Goal: Task Accomplishment & Management: Manage account settings

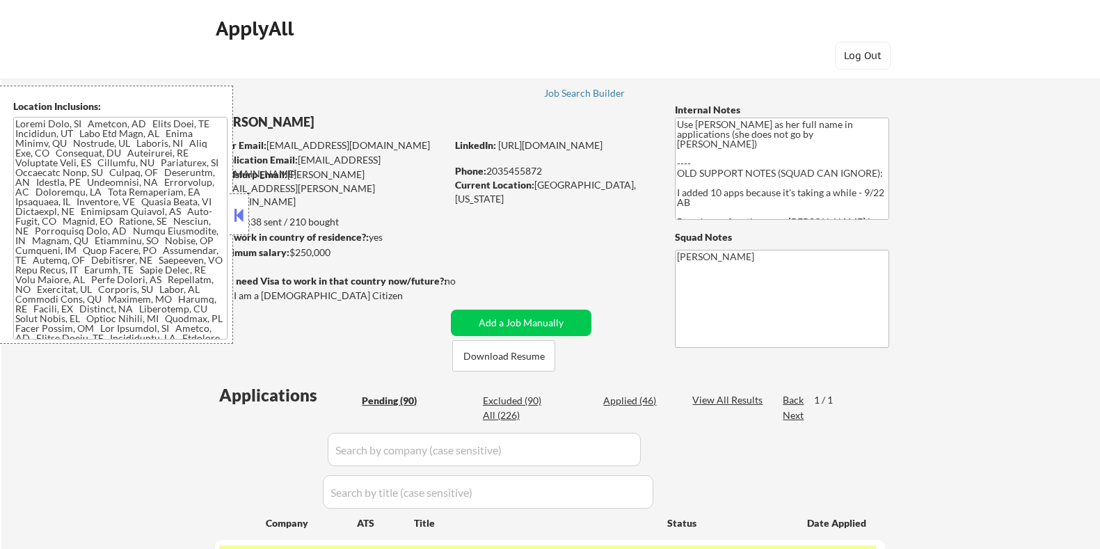
select select ""pending""
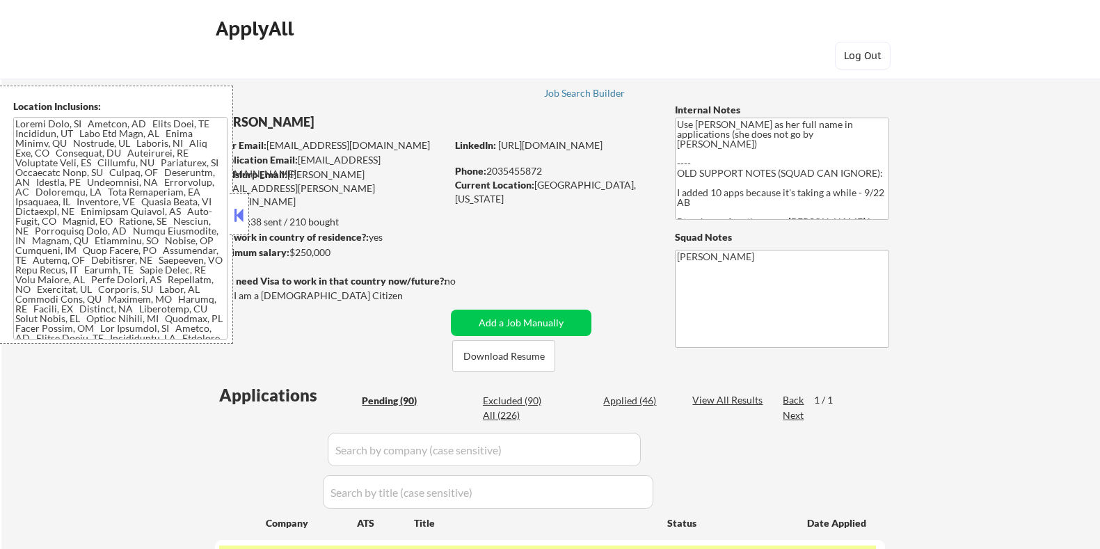
select select ""pending""
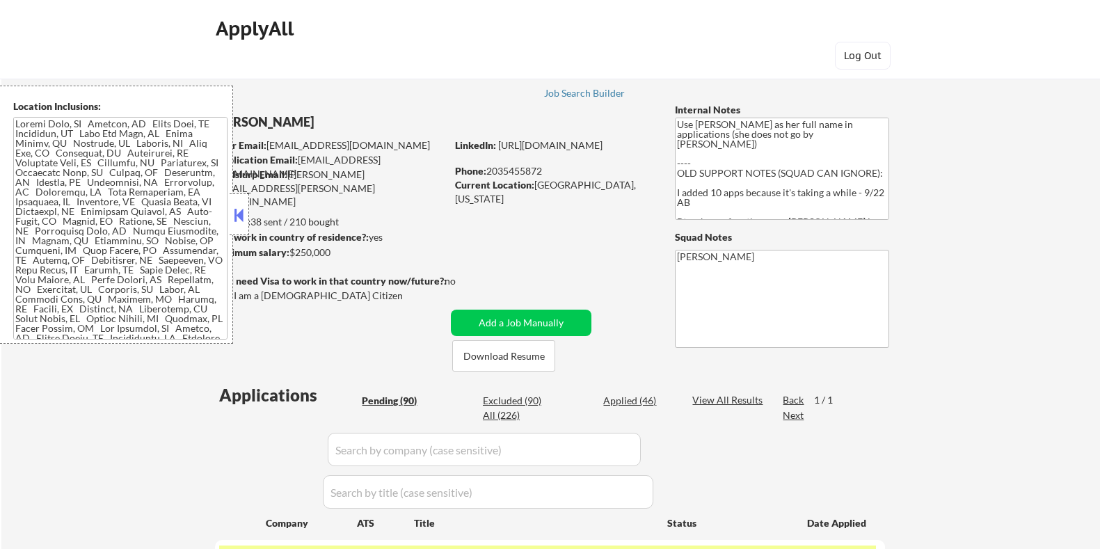
select select ""pending""
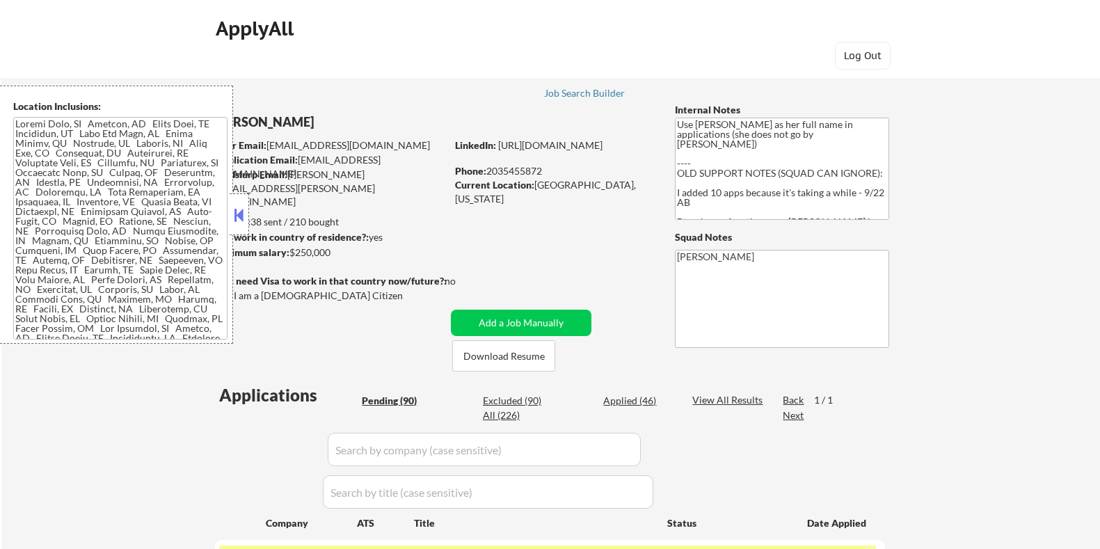
select select ""pending""
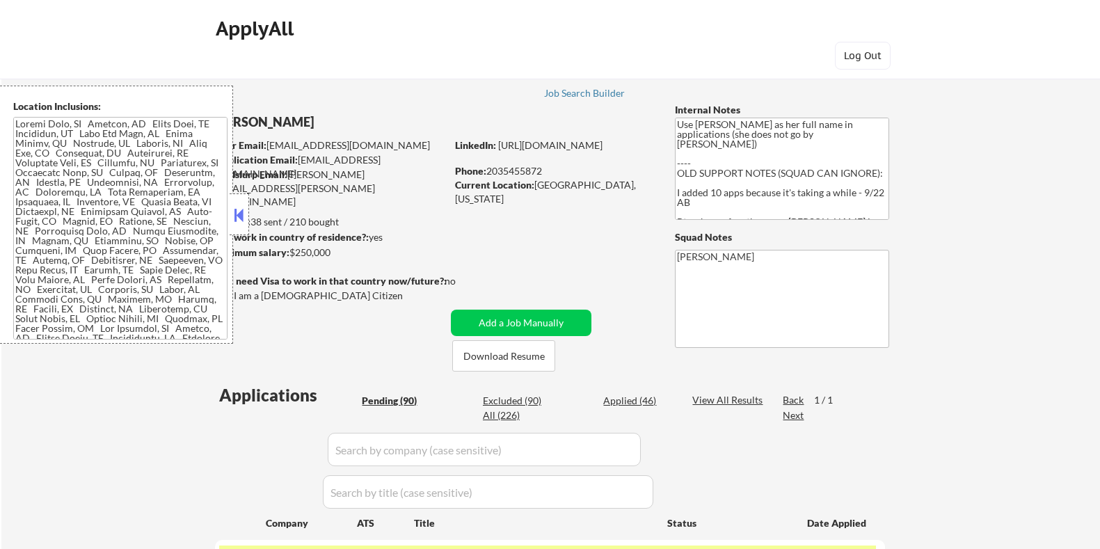
select select ""pending""
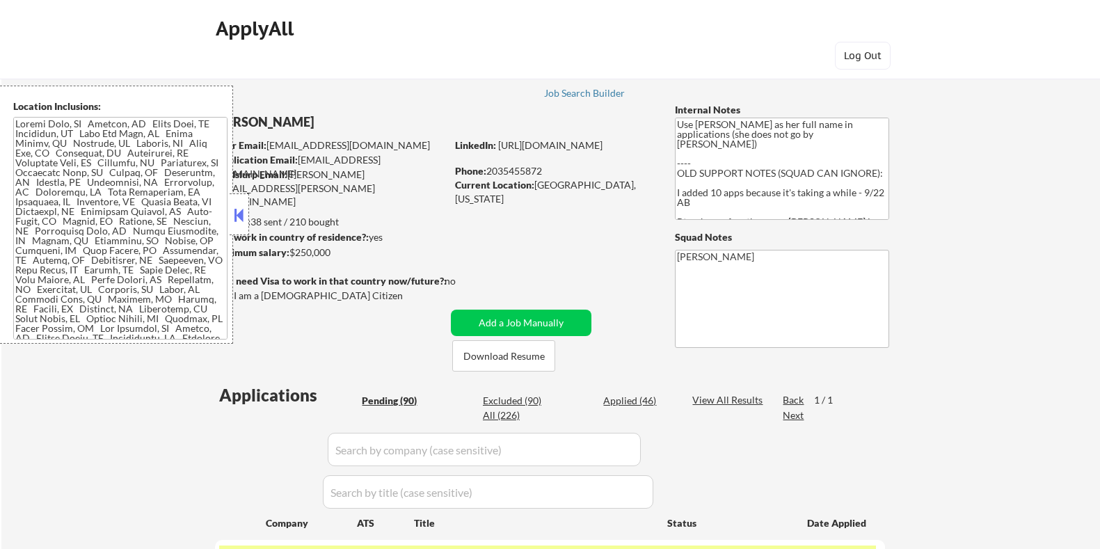
select select ""pending""
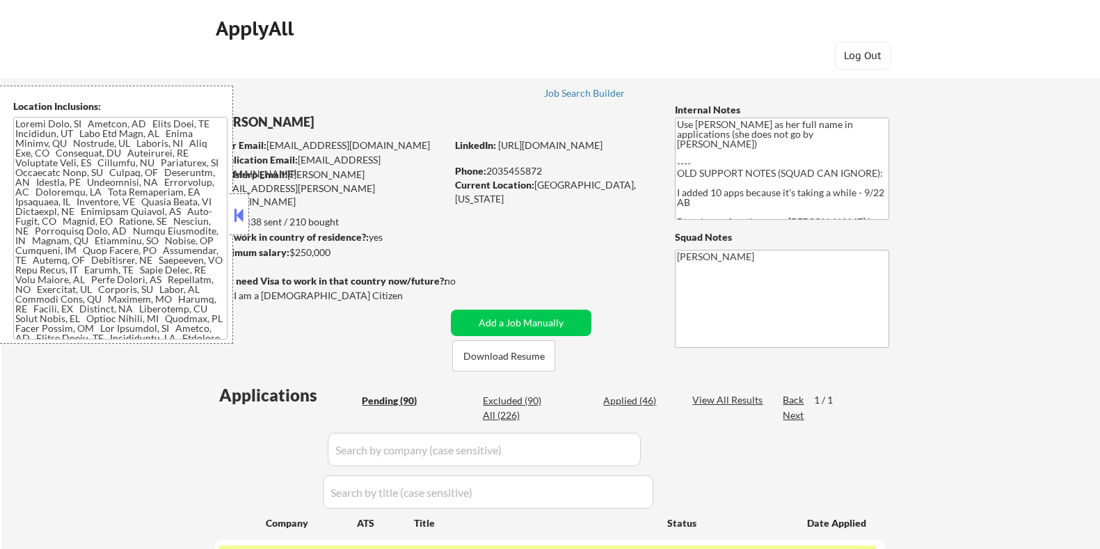
select select ""pending""
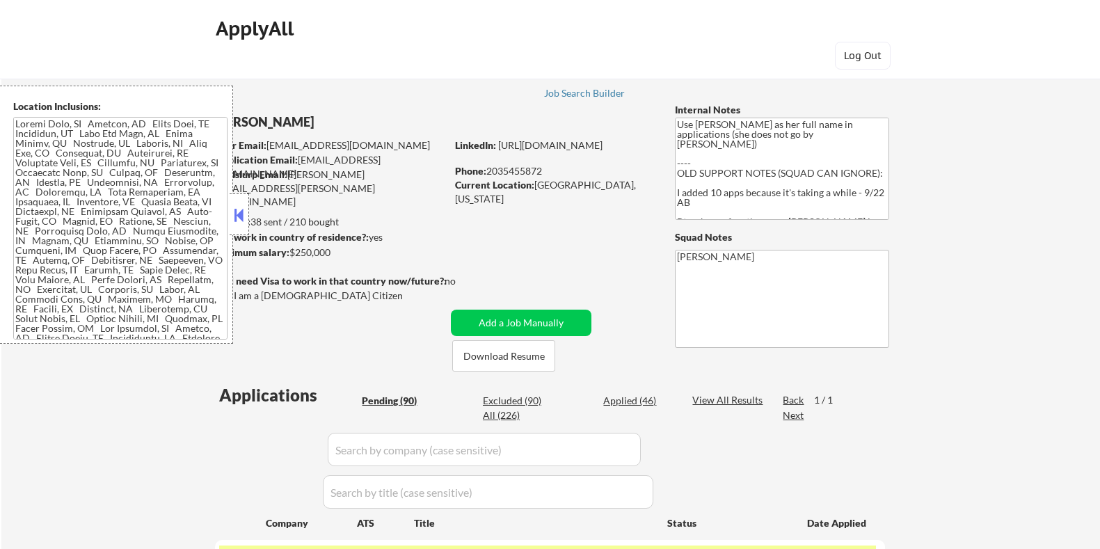
select select ""pending""
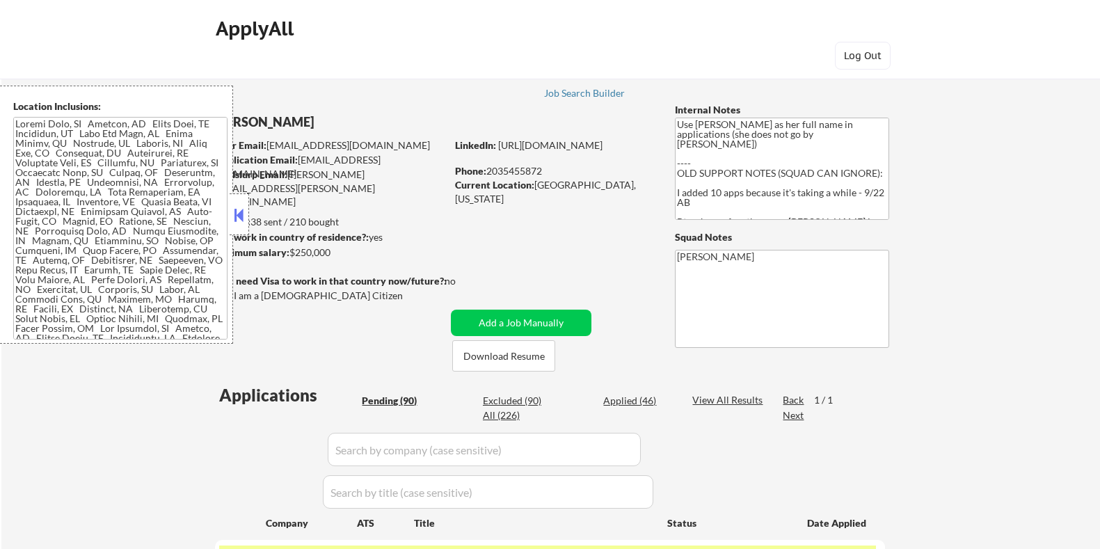
select select ""pending""
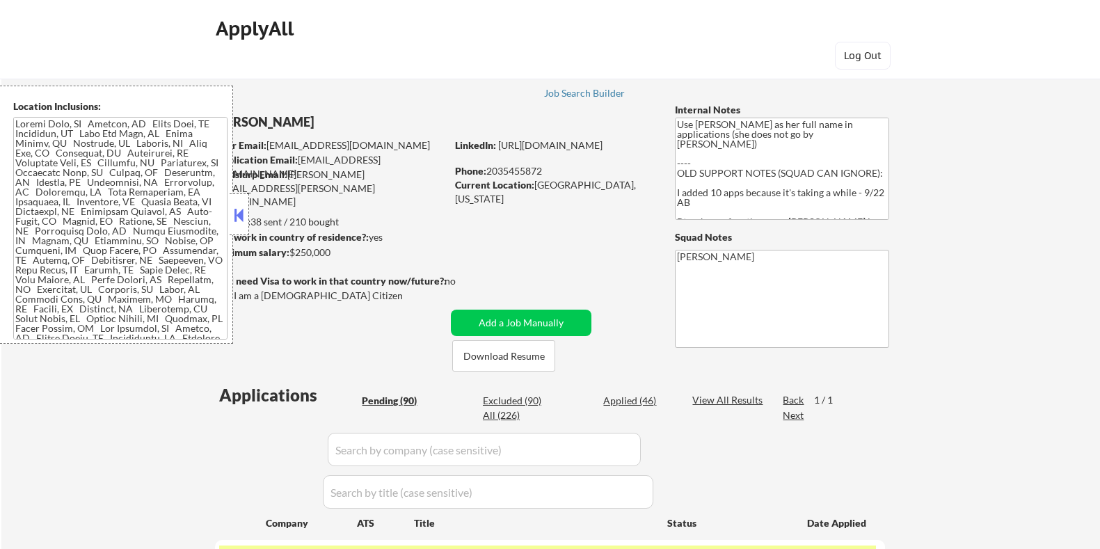
select select ""pending""
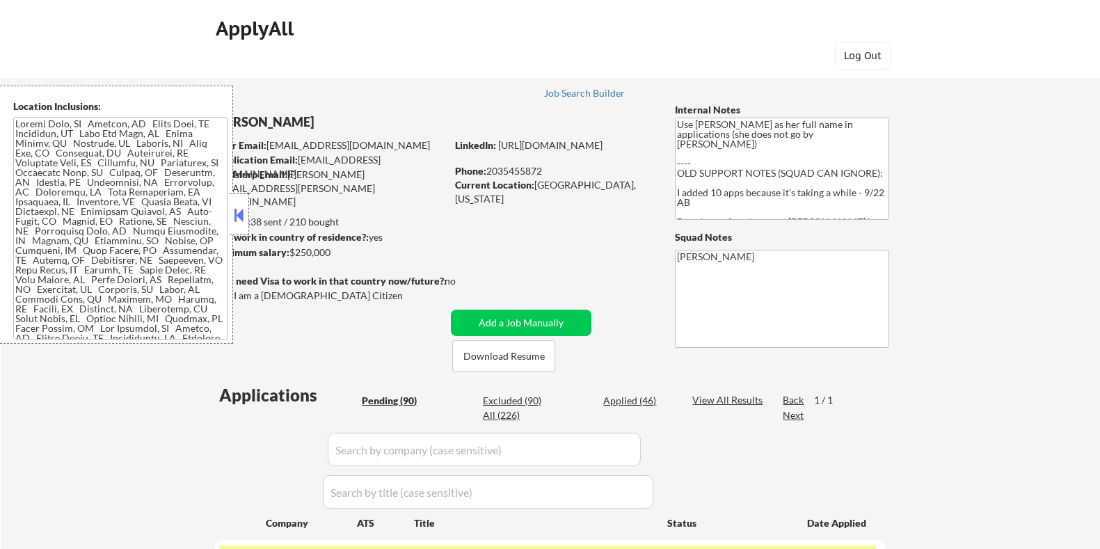
select select ""pending""
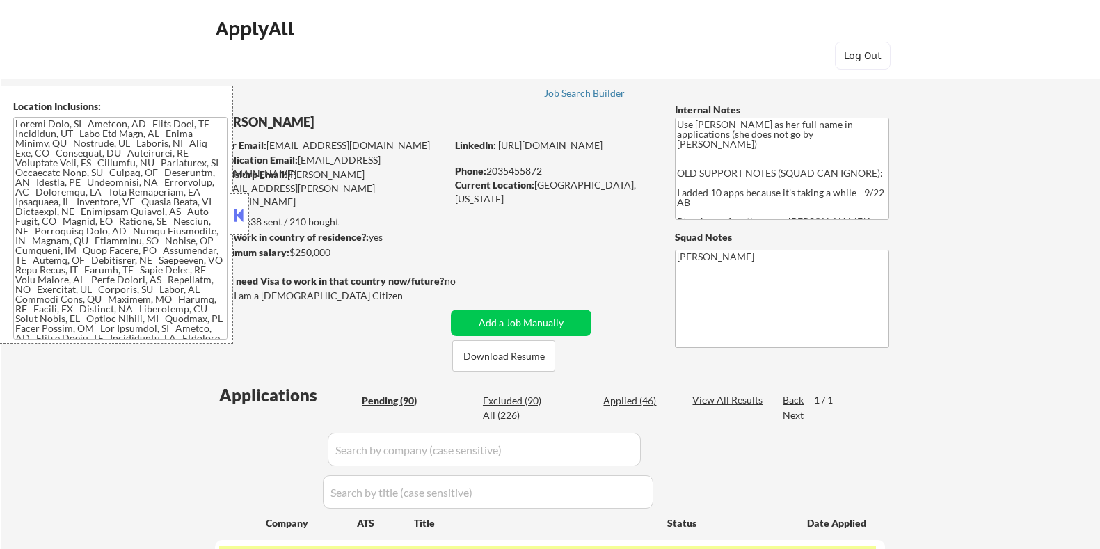
select select ""pending""
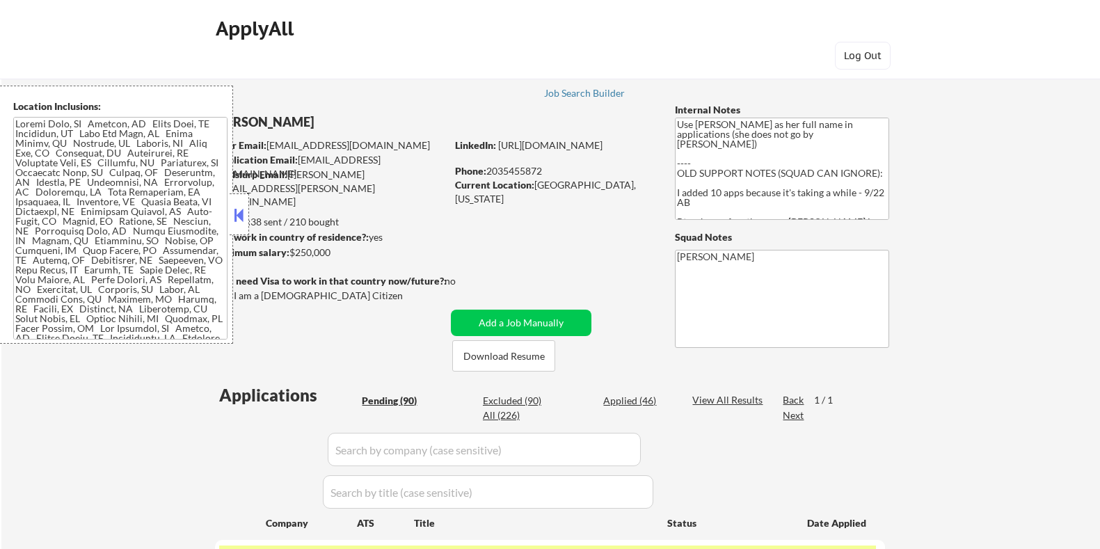
select select ""pending""
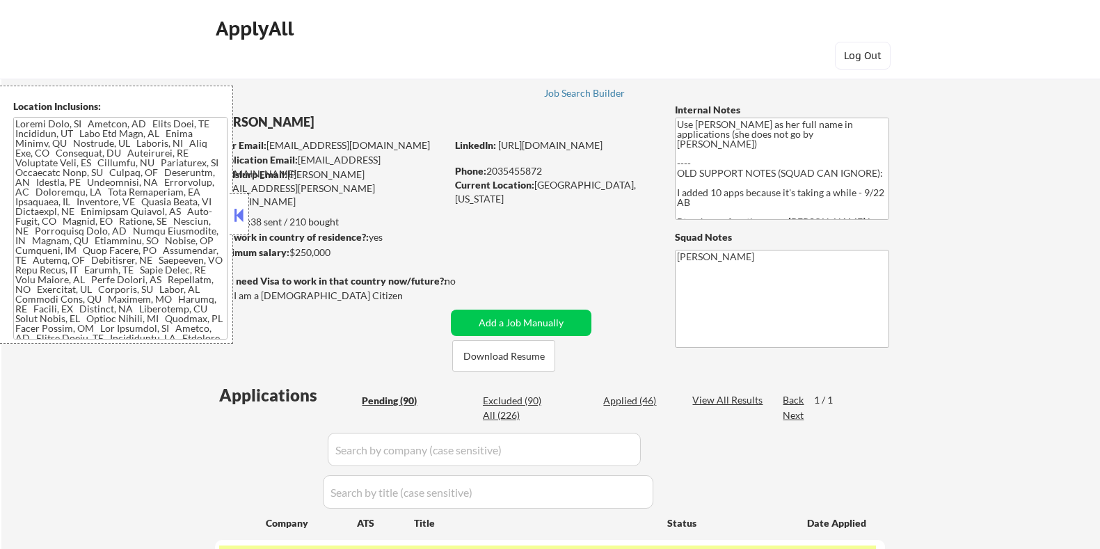
select select ""pending""
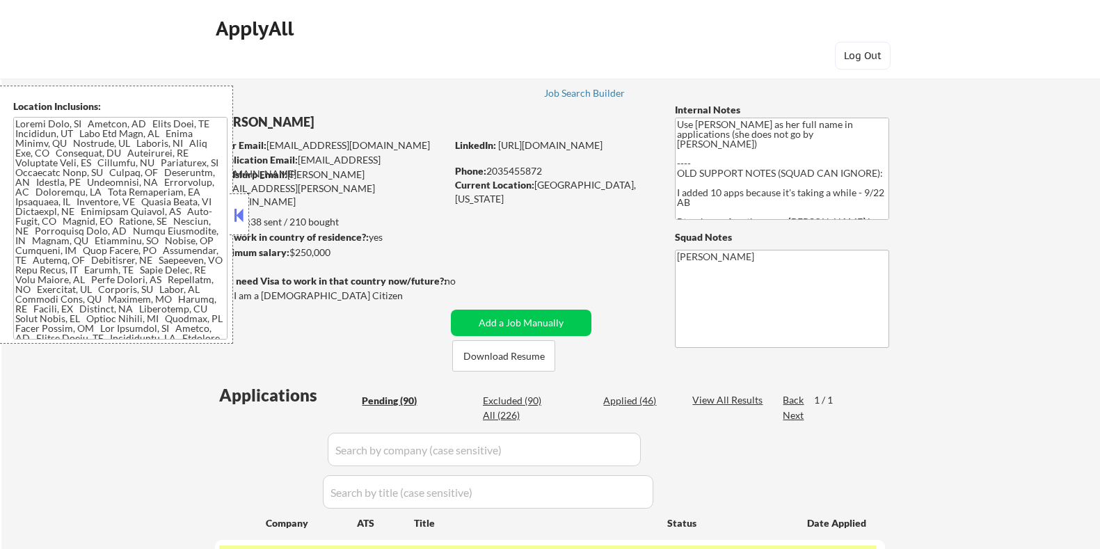
select select ""pending""
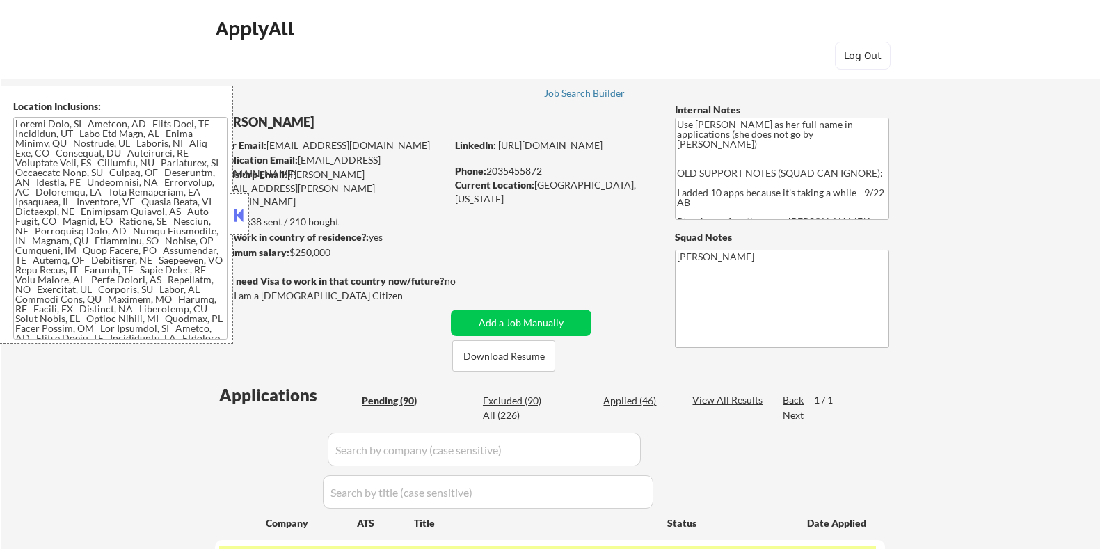
select select ""pending""
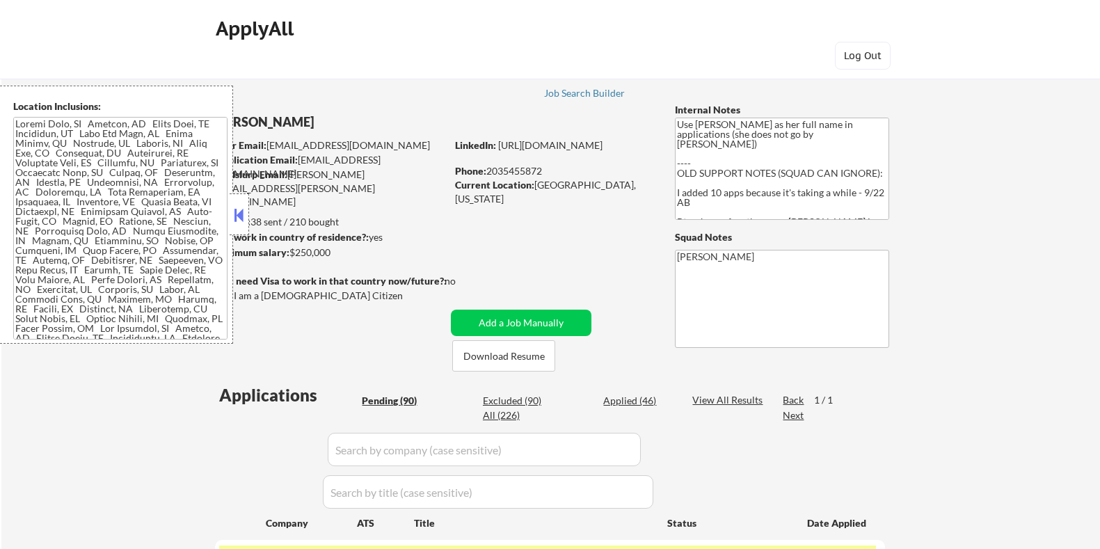
select select ""pending""
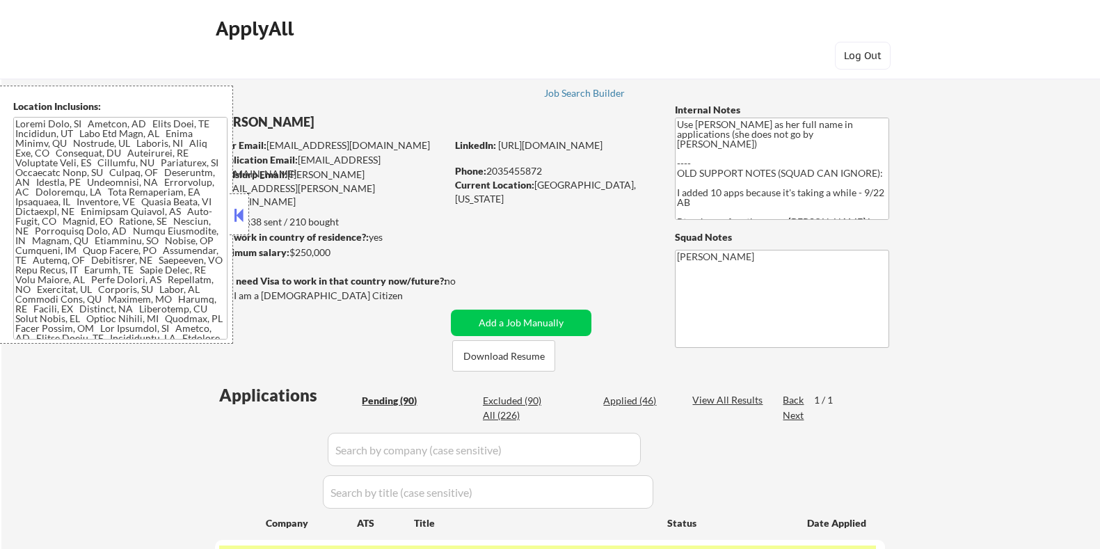
select select ""pending""
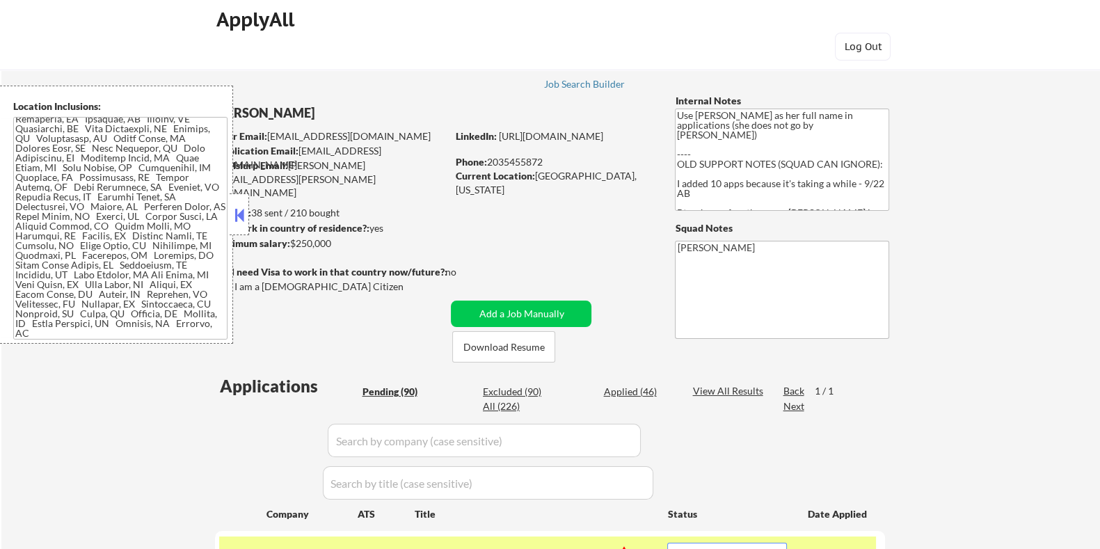
scroll to position [6, 0]
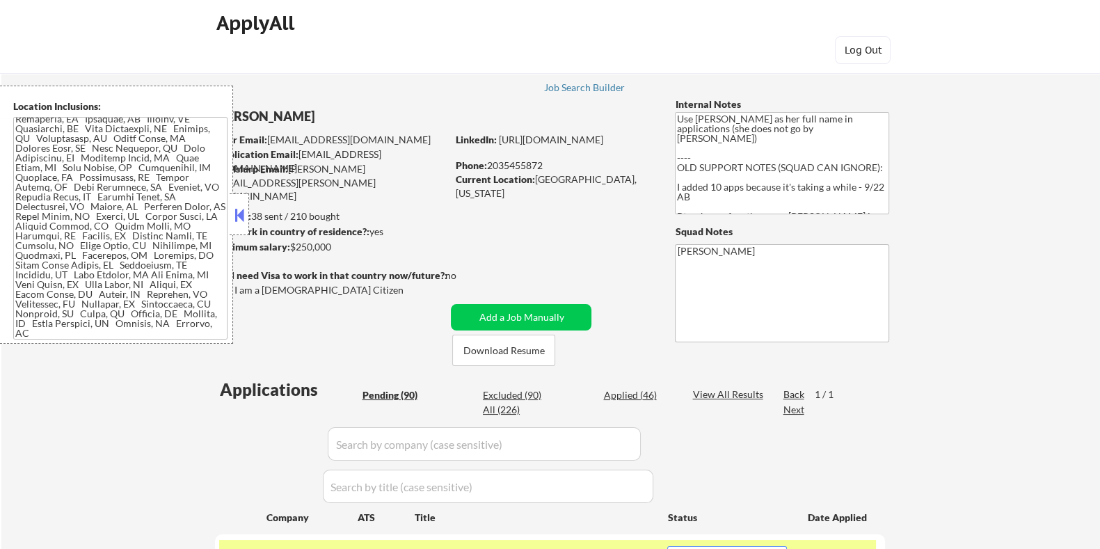
drag, startPoint x: 349, startPoint y: 250, endPoint x: 290, endPoint y: 253, distance: 58.5
click at [290, 253] on div "Minimum salary: $250,000" at bounding box center [330, 247] width 232 height 14
copy div "$250,000"
click at [359, 440] on input "input" at bounding box center [484, 443] width 313 height 33
paste input "[DOMAIN_NAME]"
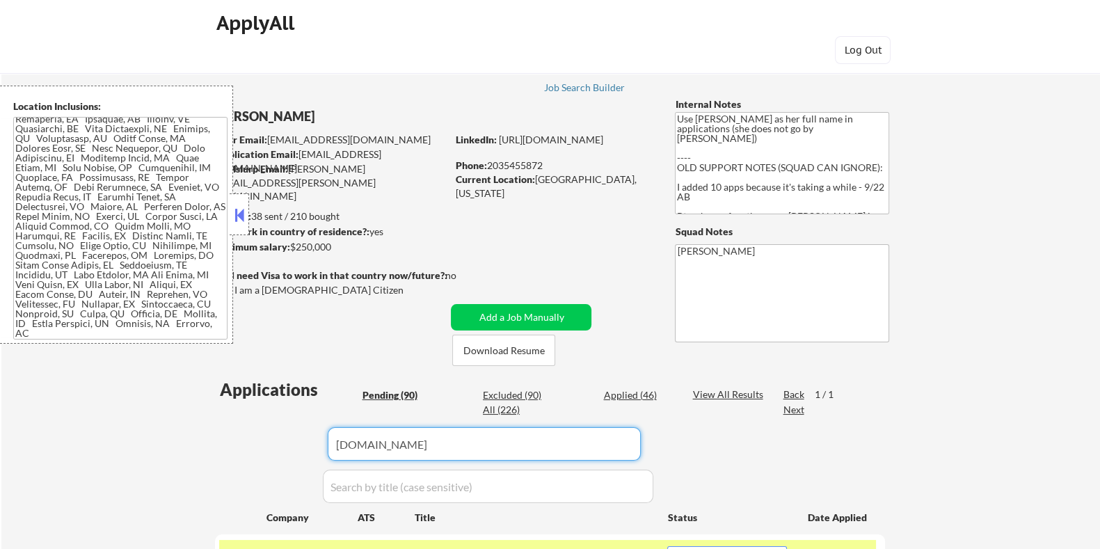
type input "[DOMAIN_NAME]"
click at [704, 393] on div "View All Results" at bounding box center [729, 394] width 74 height 14
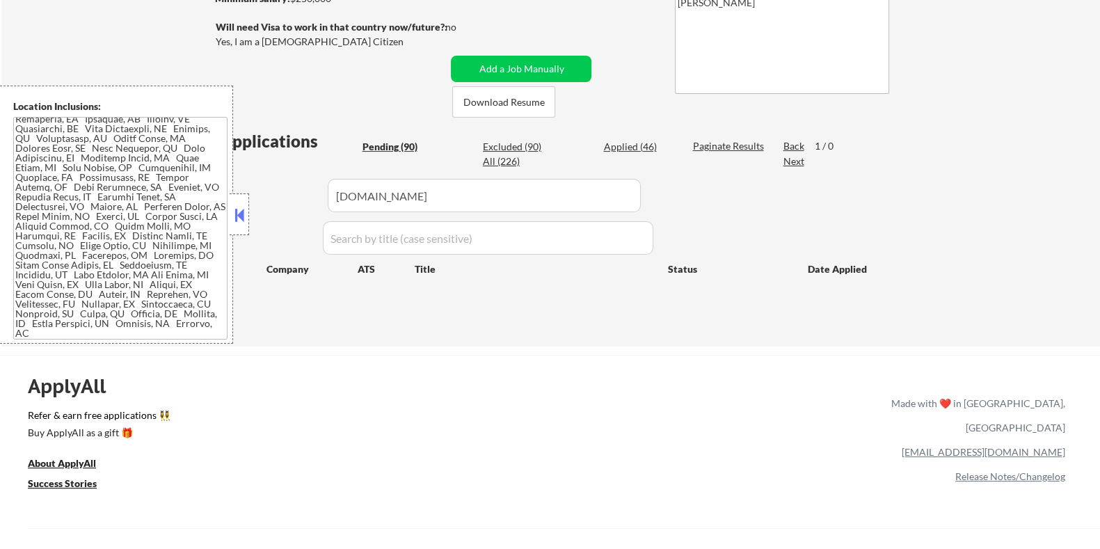
scroll to position [266, 0]
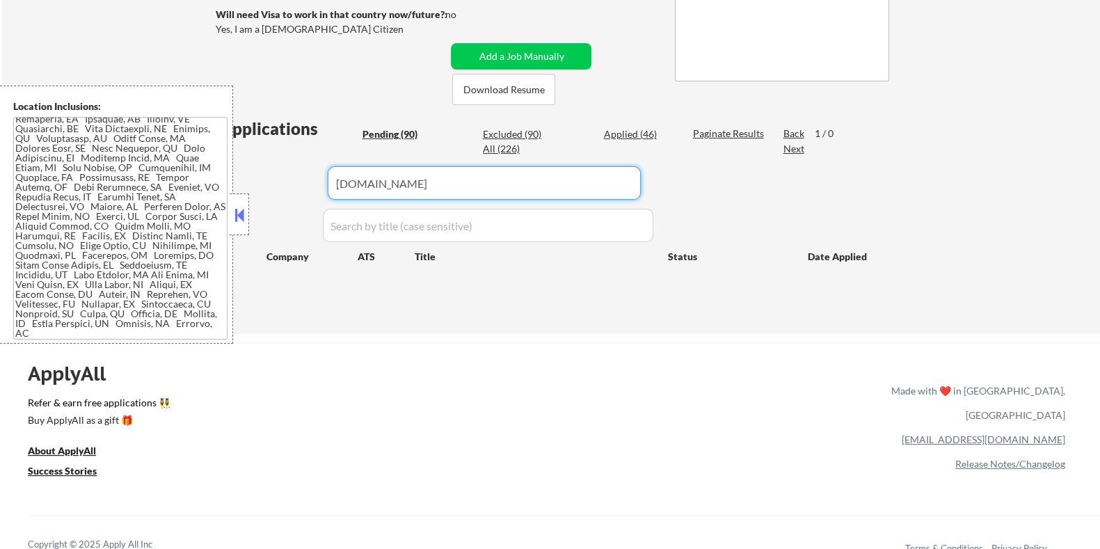
click at [432, 179] on input "input" at bounding box center [484, 182] width 313 height 33
drag, startPoint x: 431, startPoint y: 177, endPoint x: 247, endPoint y: 176, distance: 184.4
click at [247, 176] on body "← Return to /applysquad Mailslurp Inbox Job Search Builder [PERSON_NAME] User E…" at bounding box center [550, 8] width 1100 height 549
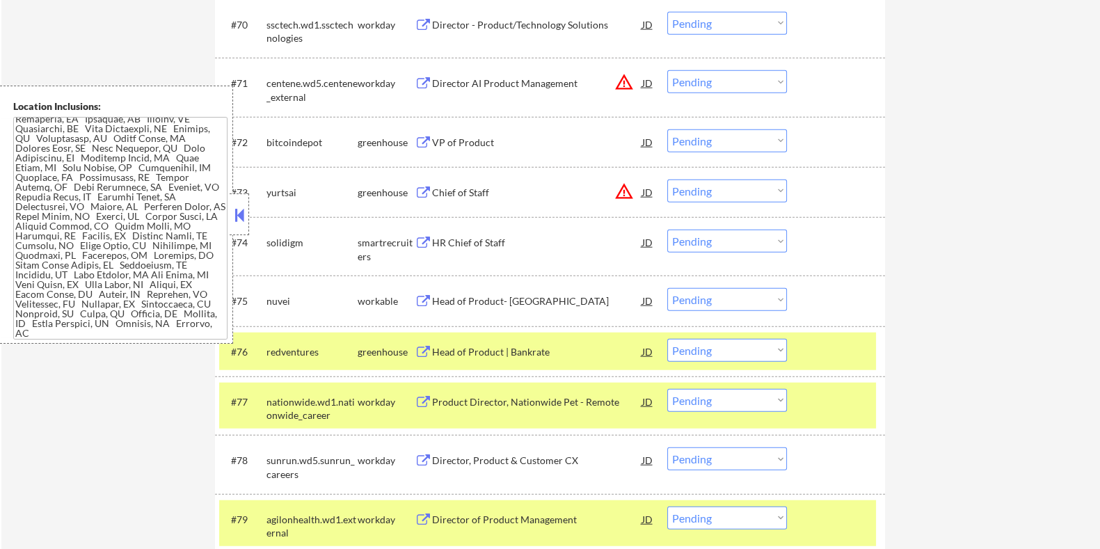
scroll to position [4353, 0]
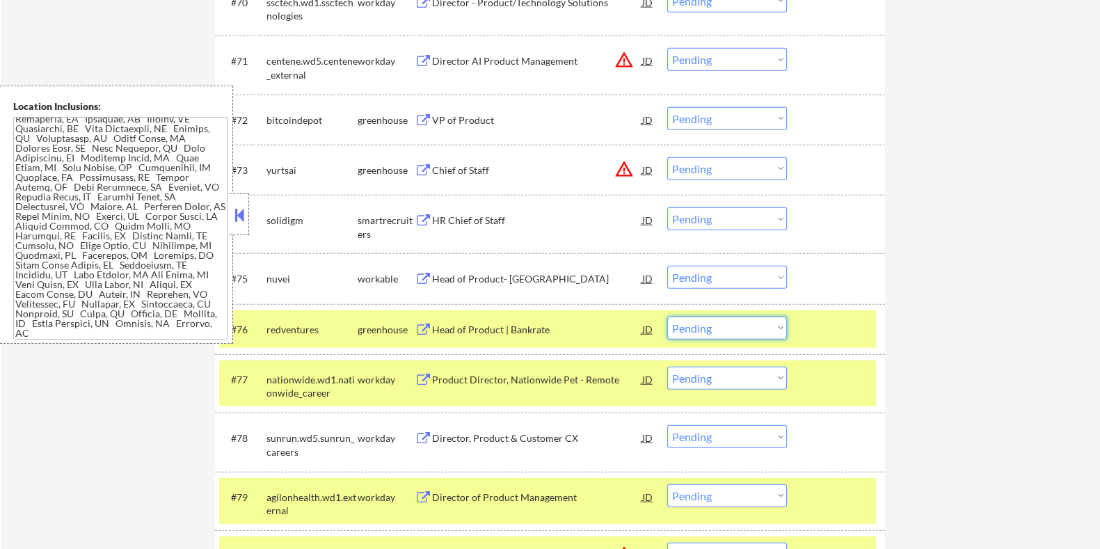
click at [706, 331] on select "Choose an option... Pending Applied Excluded (Questions) Excluded (Expired) Exc…" at bounding box center [727, 328] width 120 height 23
click at [667, 317] on select "Choose an option... Pending Applied Excluded (Questions) Excluded (Expired) Exc…" at bounding box center [727, 328] width 120 height 23
select select ""pending""
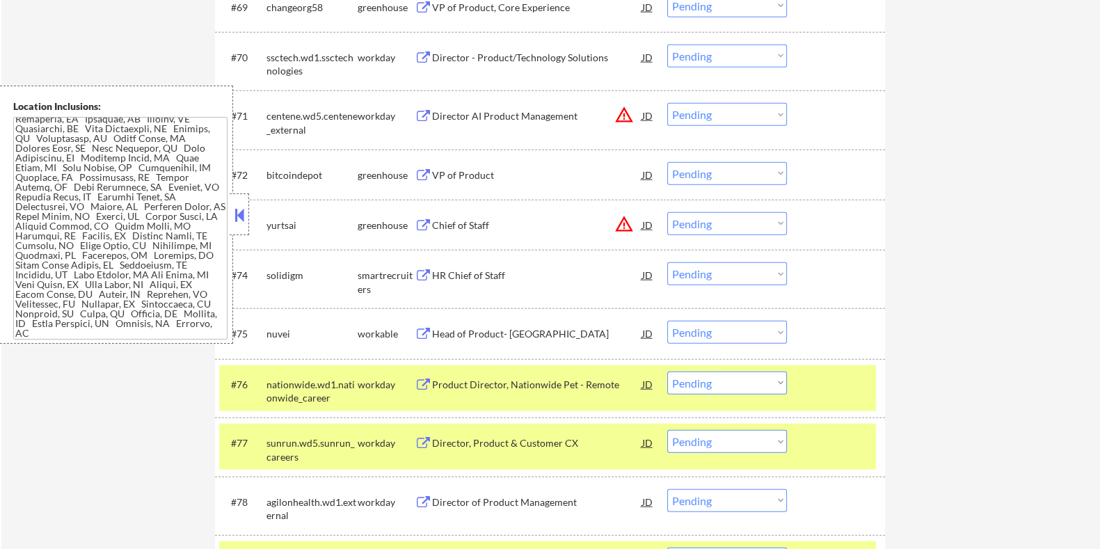
scroll to position [4266, 0]
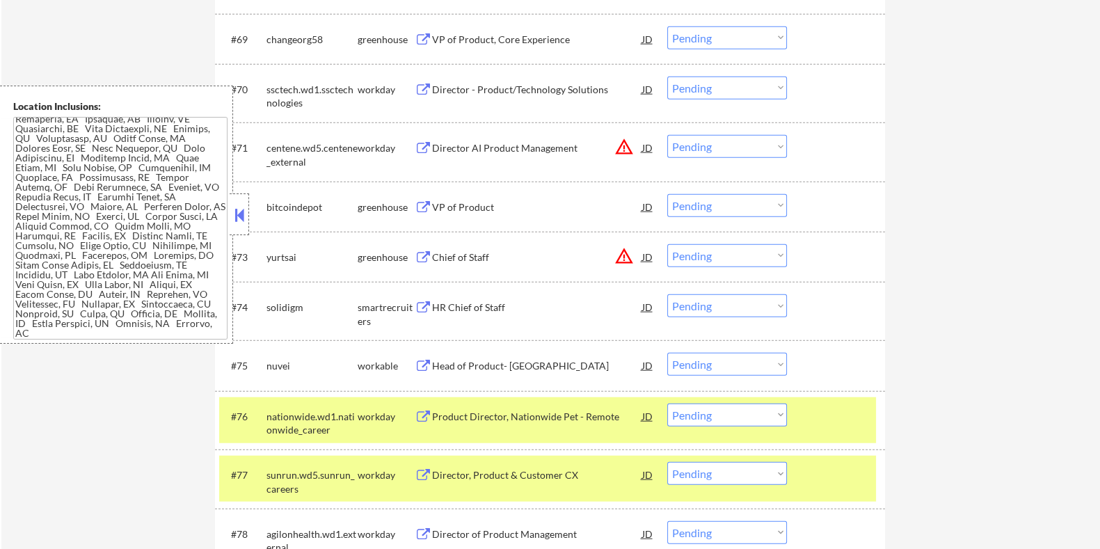
click at [454, 363] on div "Head of Product- [GEOGRAPHIC_DATA]" at bounding box center [536, 366] width 210 height 14
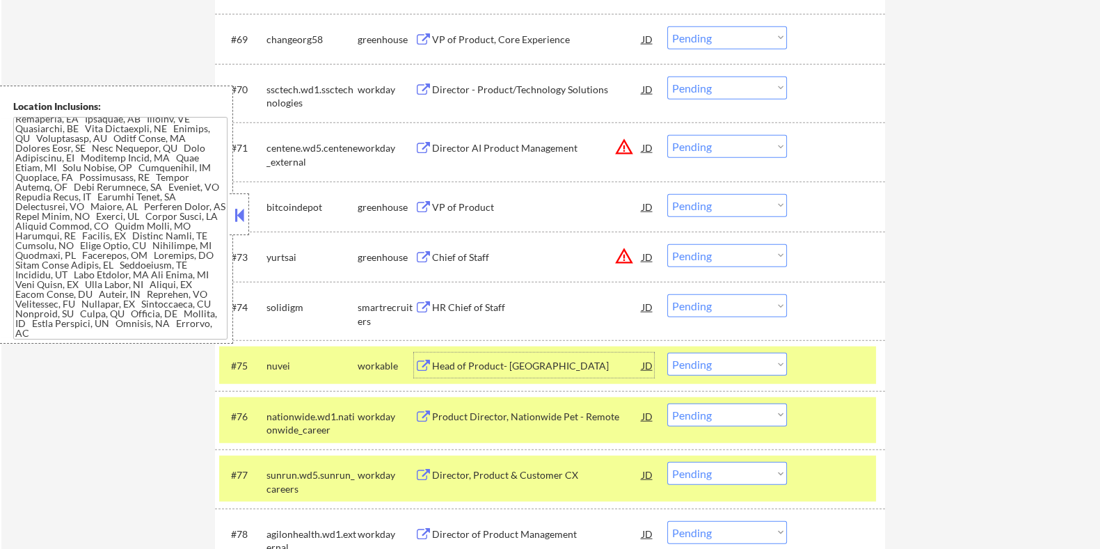
click at [712, 362] on select "Choose an option... Pending Applied Excluded (Questions) Excluded (Expired) Exc…" at bounding box center [727, 364] width 120 height 23
click at [667, 353] on select "Choose an option... Pending Applied Excluded (Questions) Excluded (Expired) Exc…" at bounding box center [727, 364] width 120 height 23
select select ""pending""
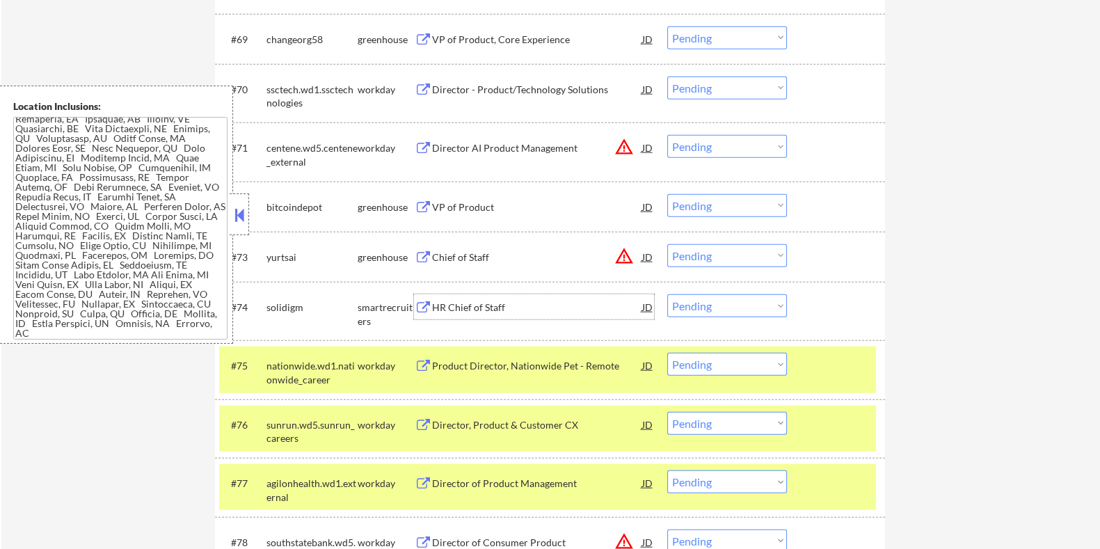
click at [470, 307] on div "HR Chief of Staff" at bounding box center [536, 308] width 210 height 14
